Goal: Information Seeking & Learning: Learn about a topic

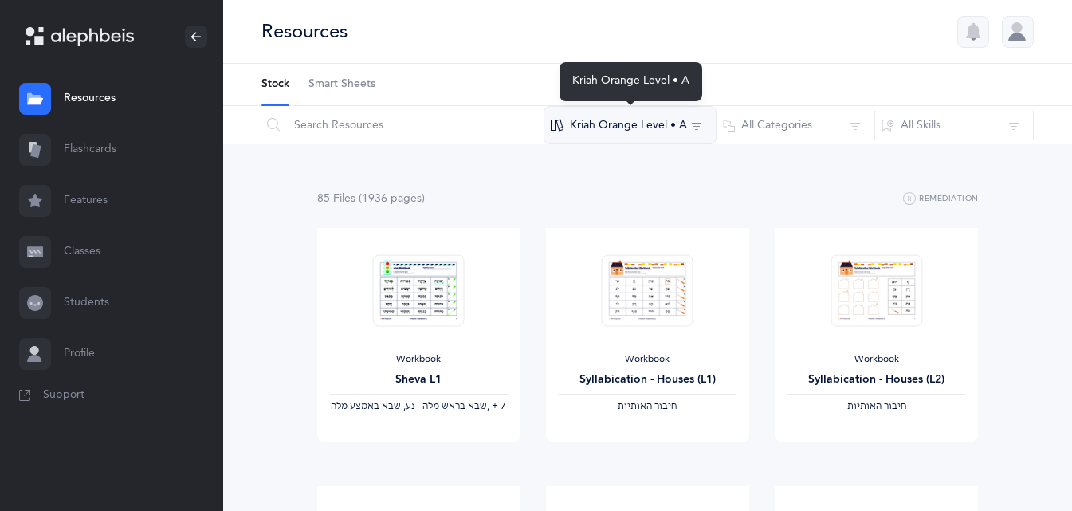
click at [643, 133] on button "Kriah Orange Level • A" at bounding box center [629, 125] width 173 height 38
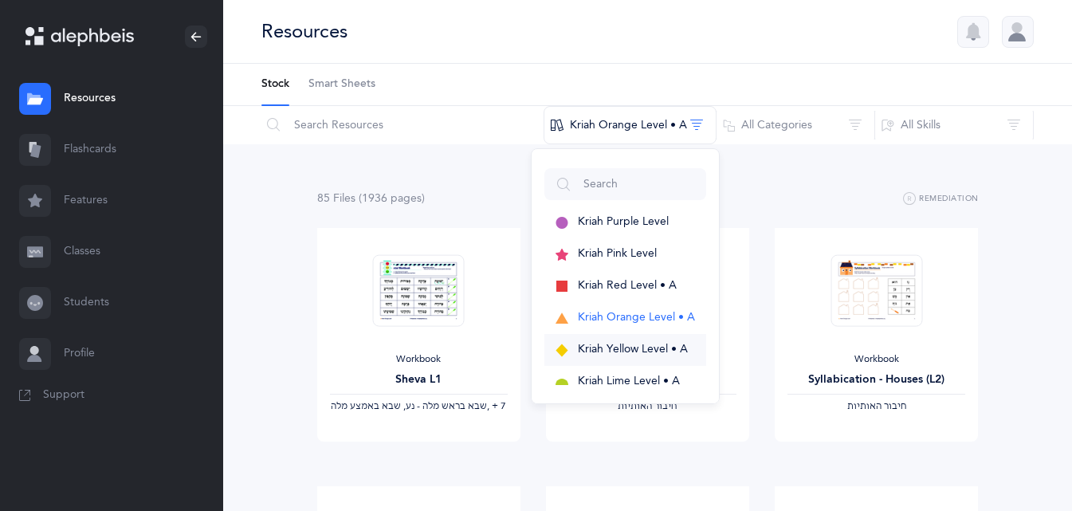
click at [613, 349] on span "Kriah Yellow Level • A" at bounding box center [633, 349] width 110 height 13
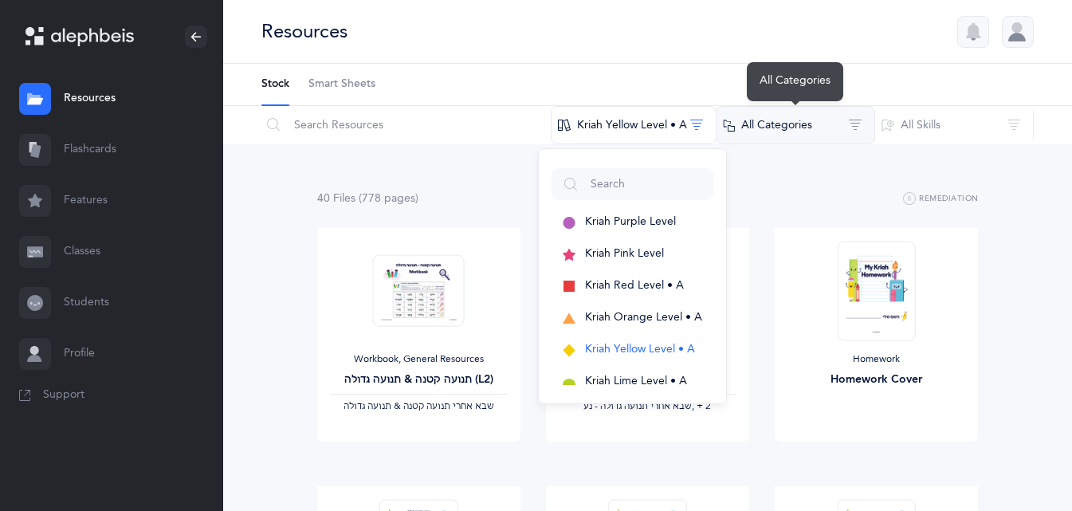
click at [769, 122] on button "All Categories" at bounding box center [794, 125] width 159 height 38
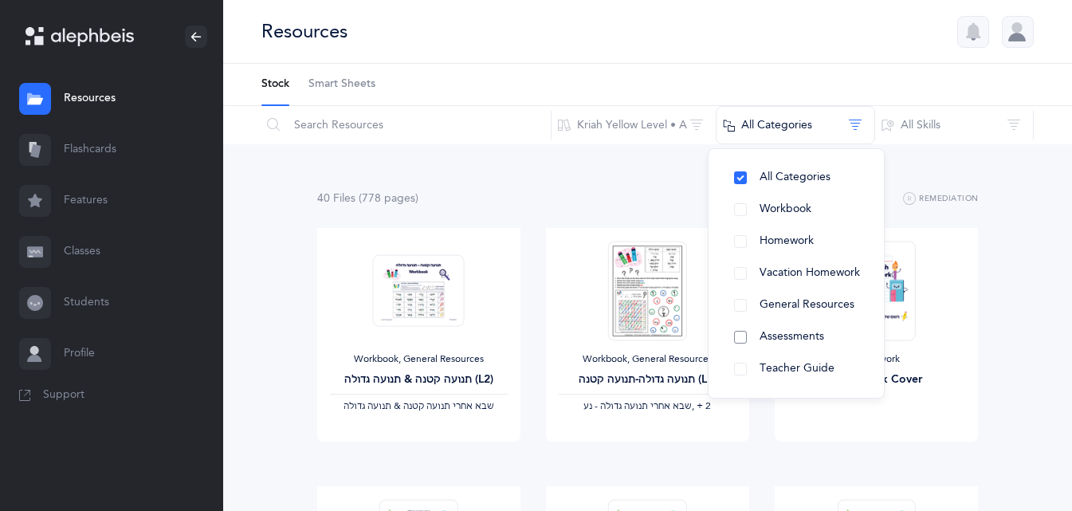
click at [791, 342] on span "Assessments" at bounding box center [791, 336] width 65 height 13
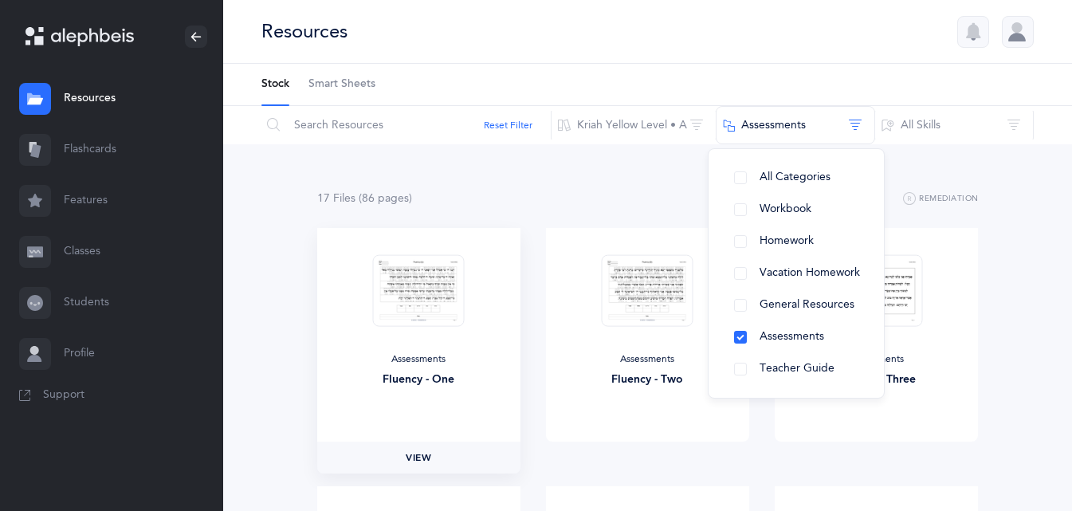
click at [426, 453] on span "View" at bounding box center [418, 457] width 25 height 14
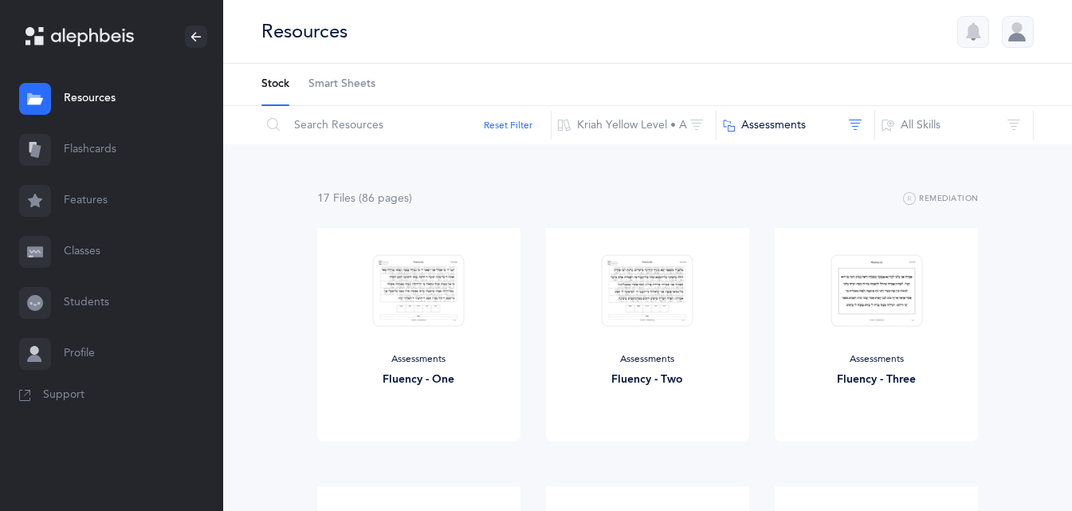
click at [117, 253] on link "Classes" at bounding box center [111, 251] width 223 height 51
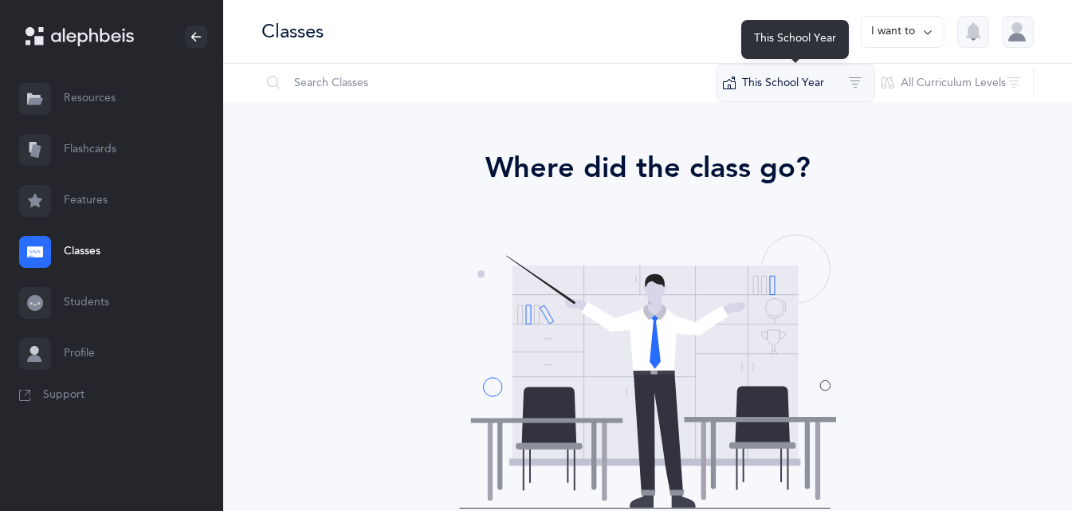
click at [754, 76] on button "This School Year" at bounding box center [794, 83] width 159 height 38
